Goal: Information Seeking & Learning: Learn about a topic

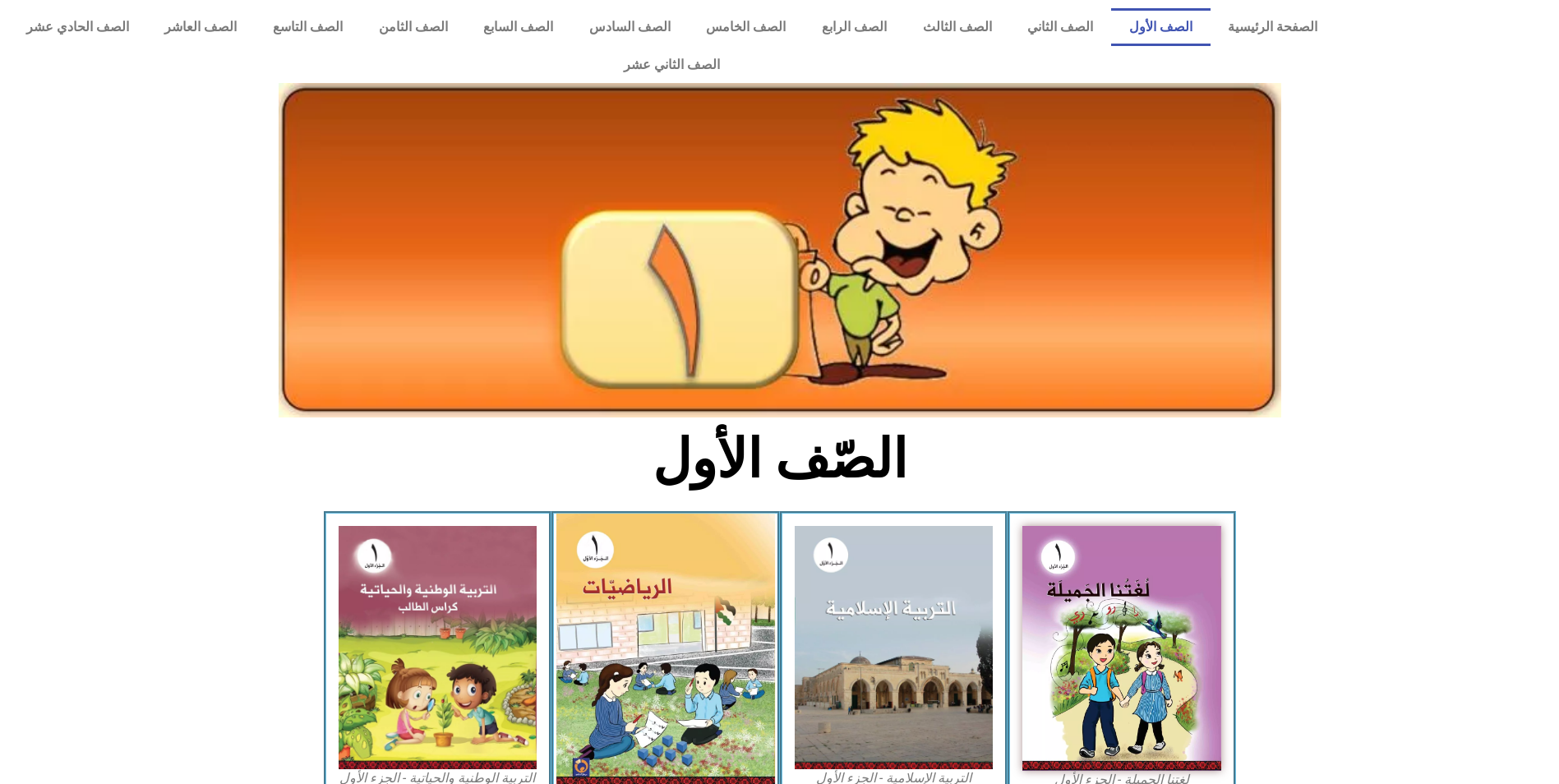
click at [628, 621] on img at bounding box center [666, 649] width 218 height 273
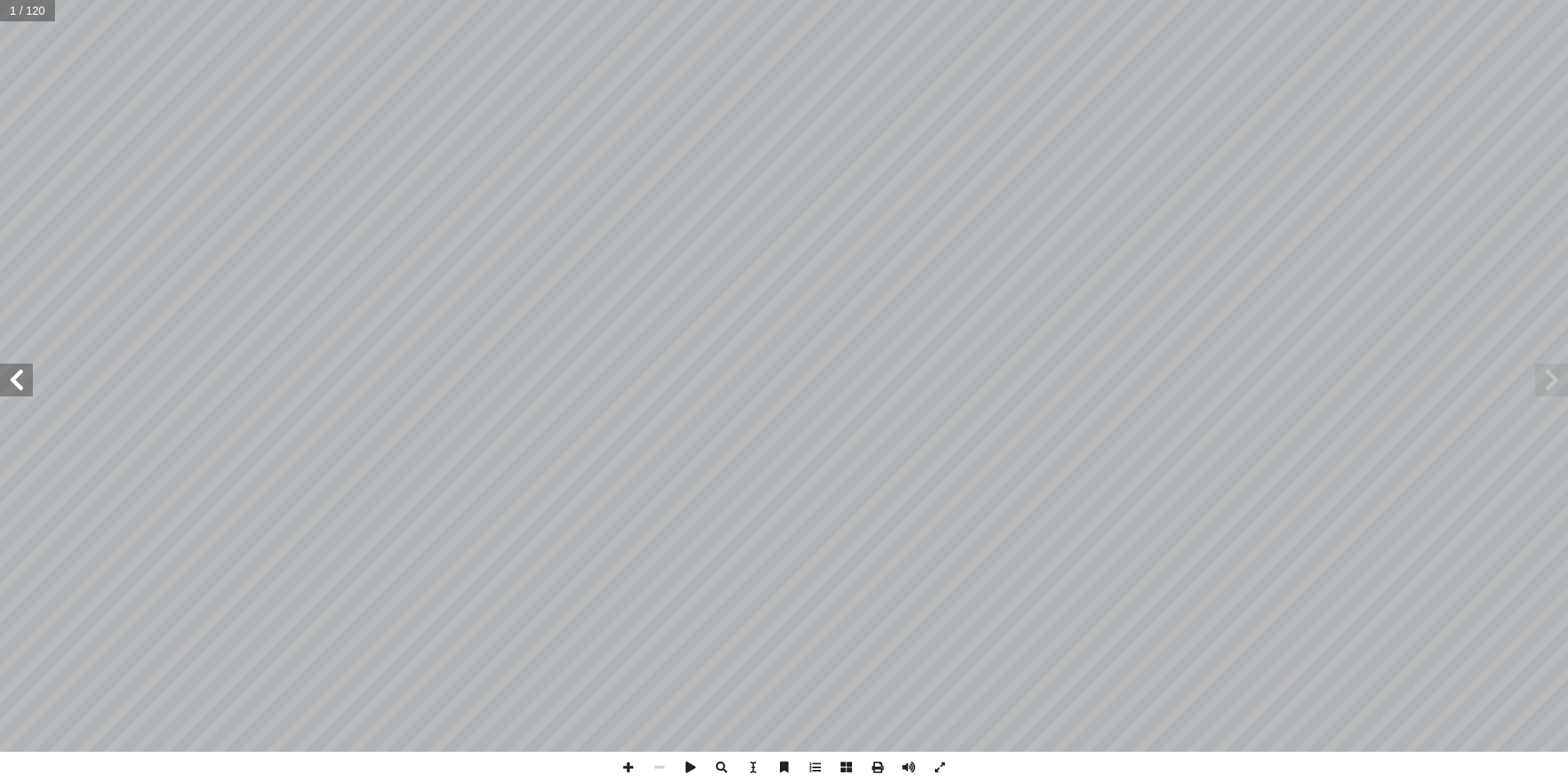
click at [4, 366] on span at bounding box center [16, 380] width 33 height 33
click at [24, 387] on span at bounding box center [16, 380] width 33 height 33
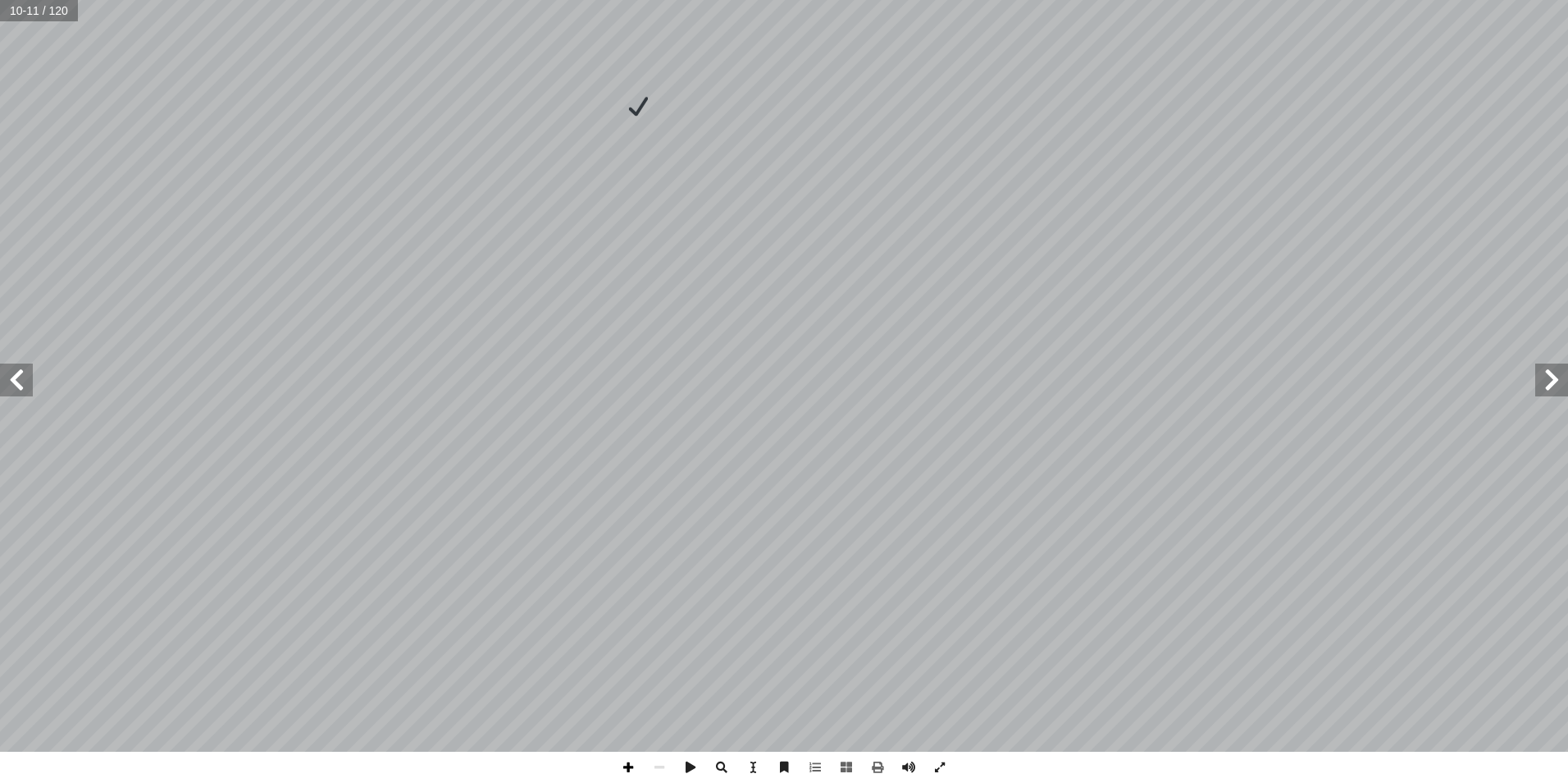
click at [637, 769] on span at bounding box center [628, 767] width 31 height 31
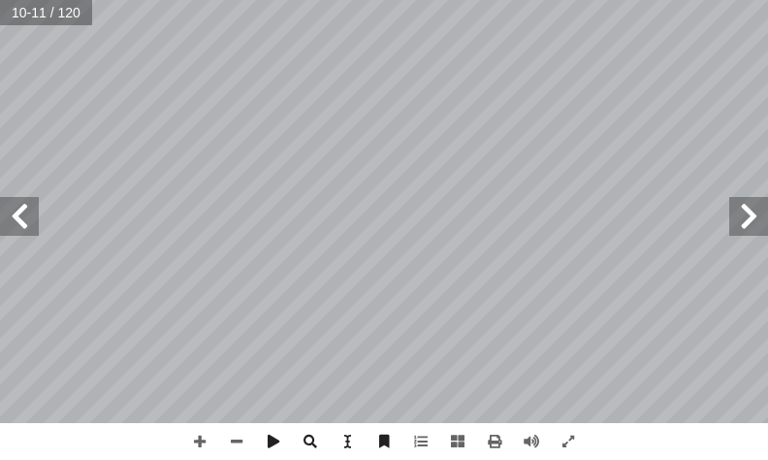
click at [17, 221] on span at bounding box center [19, 216] width 39 height 39
